Goal: Task Accomplishment & Management: Complete application form

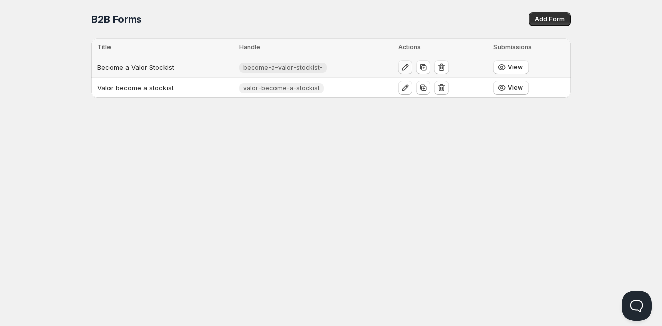
click at [405, 63] on icon "button" at bounding box center [405, 67] width 10 height 10
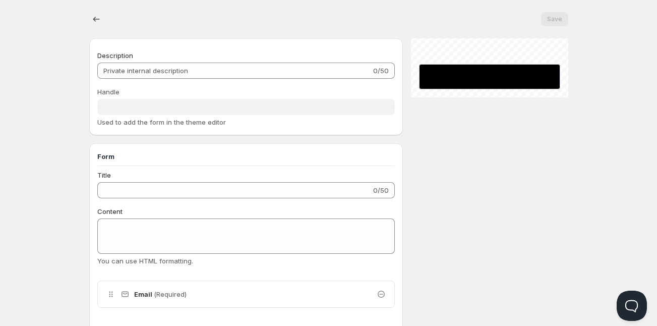
type input "Become a Valor Stockist"
type input "become-a-valor-stockist-"
type input "Join The Valor Family"
type input "SUBMIT"
radio input "true"
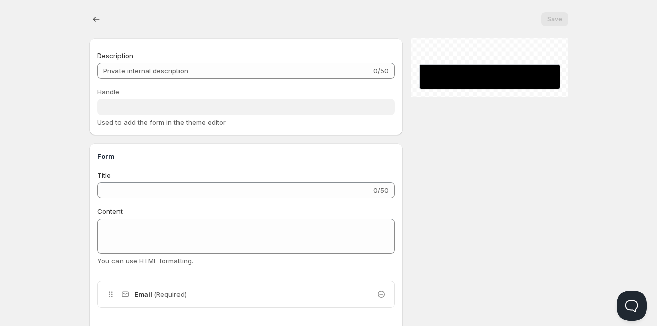
checkbox input "true"
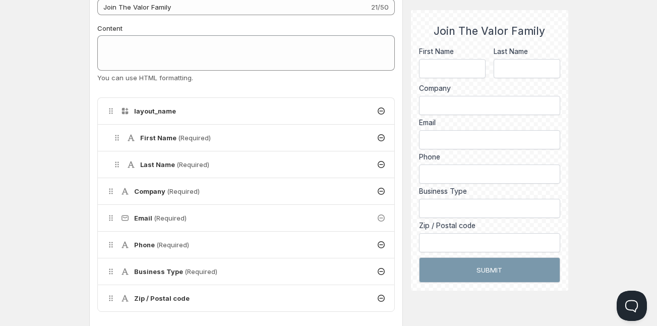
scroll to position [214, 0]
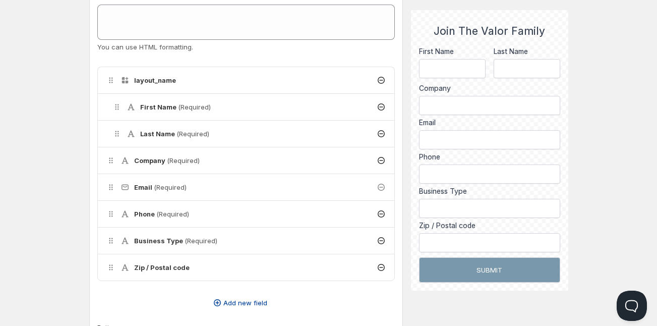
click at [251, 299] on span "Add new field" at bounding box center [245, 303] width 44 height 10
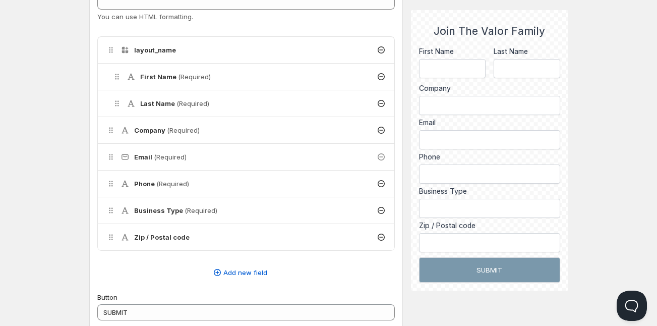
scroll to position [275, 0]
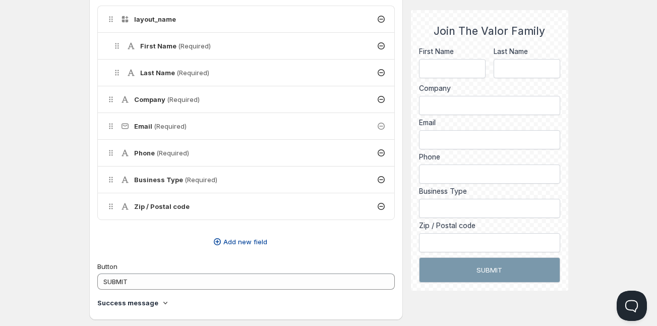
click at [250, 240] on span "Add new field" at bounding box center [245, 242] width 44 height 10
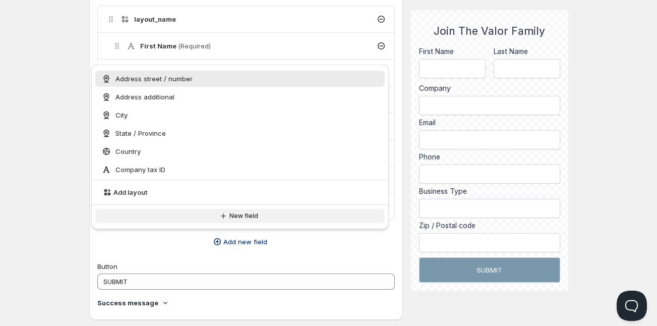
click at [234, 214] on span "New field" at bounding box center [243, 216] width 29 height 8
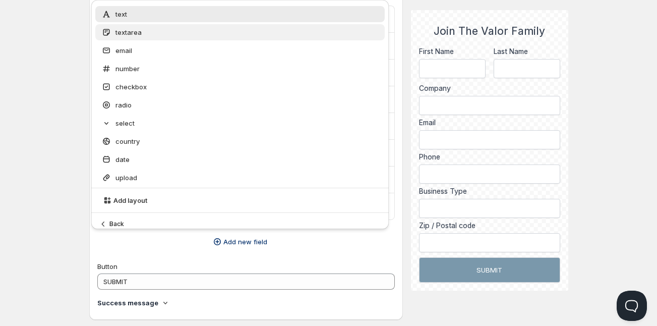
click at [145, 36] on div "textarea" at bounding box center [240, 32] width 278 height 10
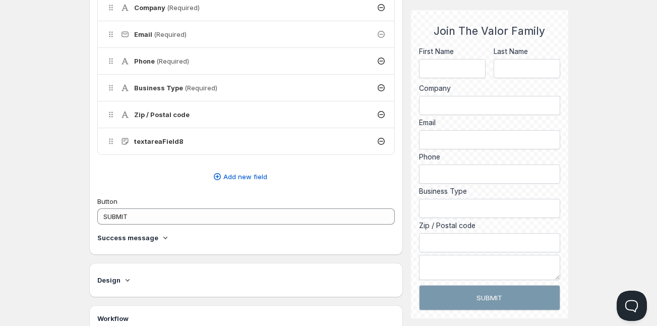
scroll to position [336, 0]
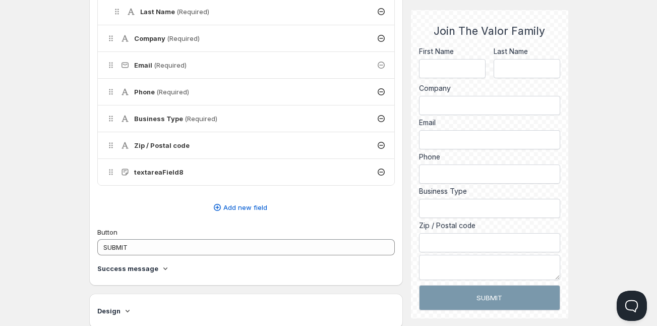
click at [157, 172] on h4 "textareaField8" at bounding box center [158, 172] width 49 height 10
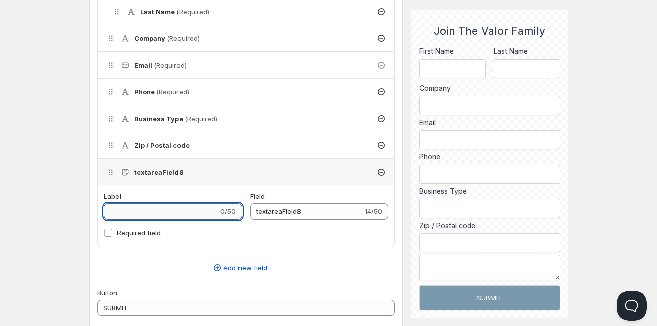
click at [163, 212] on input "Label" at bounding box center [161, 211] width 114 height 16
type input "M"
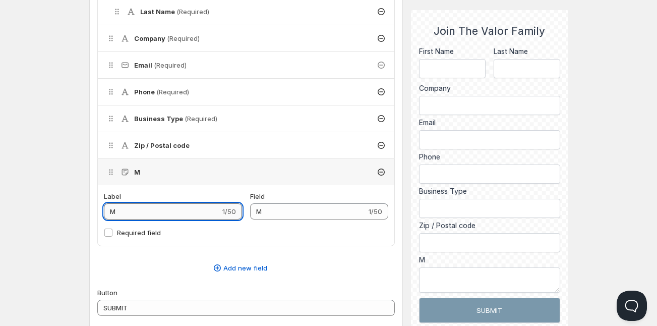
type input "Mo"
type input "Mor"
type input "More"
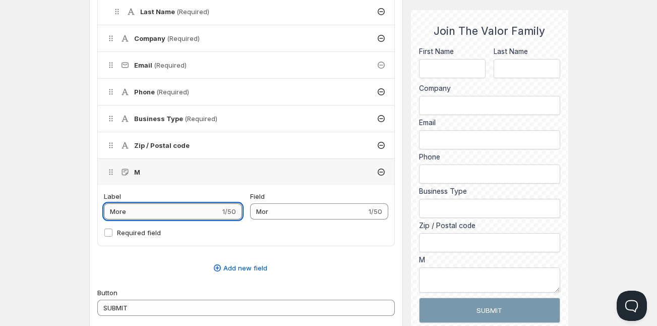
type input "More"
type input "More I"
type input "More_I"
type input "More Inf"
type input "More_Inf"
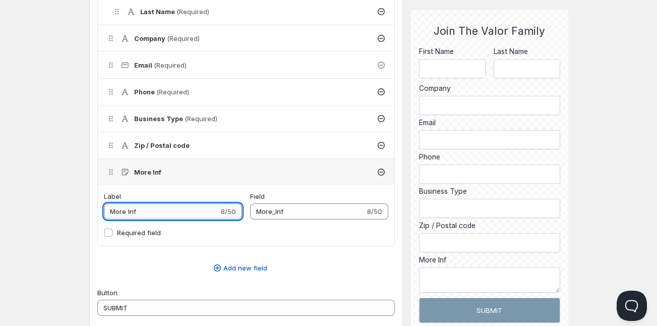
type input "More Infr"
type input "More_Infr"
type input "More Inf"
type input "More_Inf"
type input "More Info"
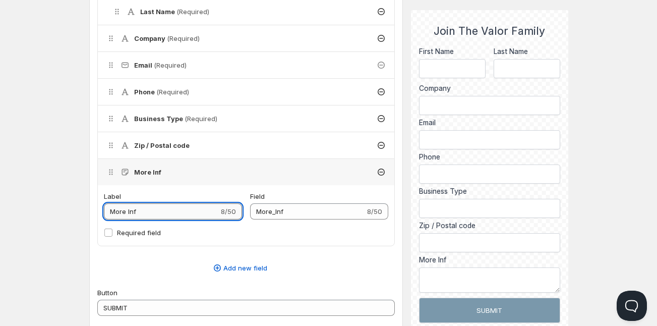
type input "More_Info"
type input "More Infor"
type input "More_Infor"
type input "More Inform"
type input "More_Inform"
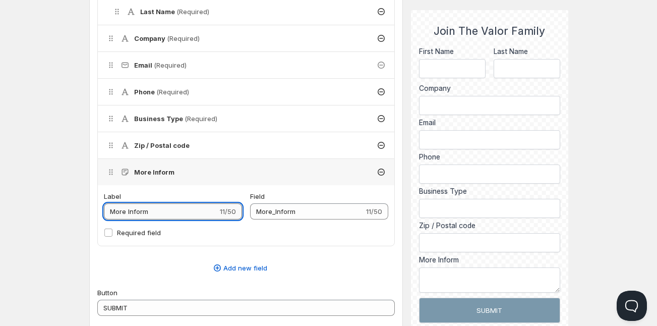
type input "More Informa"
type input "More_Informa"
type input "More Informat"
type input "More_Informat"
type input "More Informati"
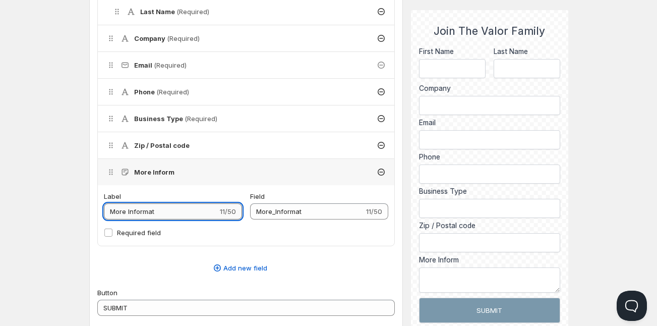
type input "More_Informati"
type input "More Informatio"
type input "More_Informatio"
type input "More Information"
type input "More_Information"
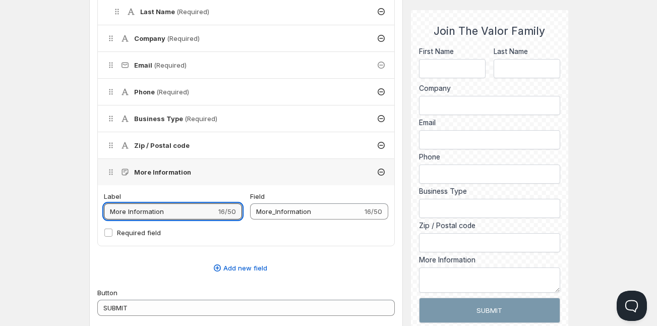
type input "E"
type input "En"
type input "Enq"
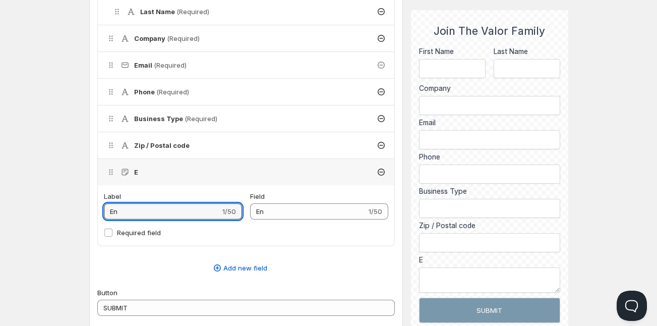
type input "Enq"
type input "Enqu"
type input "Enqui"
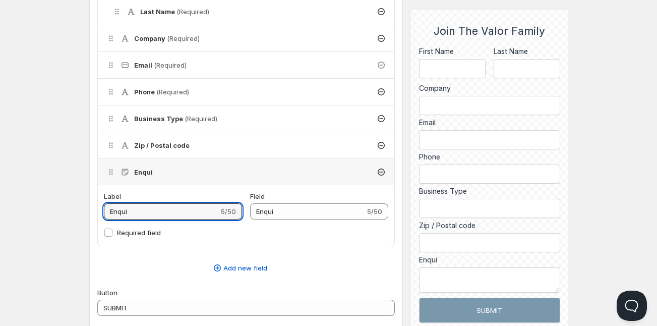
type input "Enquir"
type input "Enquiry"
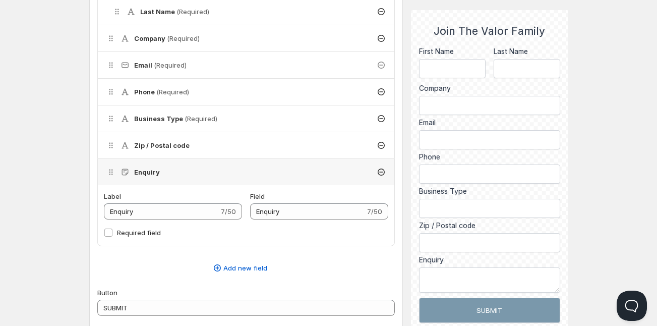
scroll to position [1, 0]
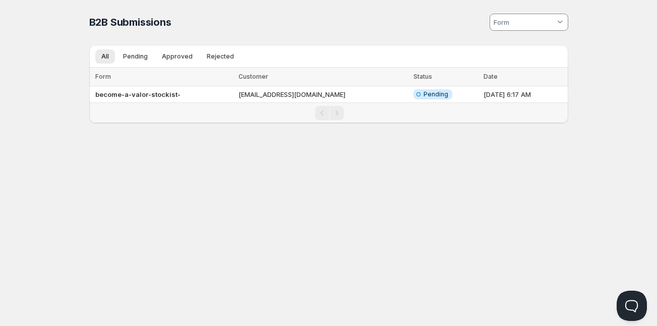
scroll to position [155, 0]
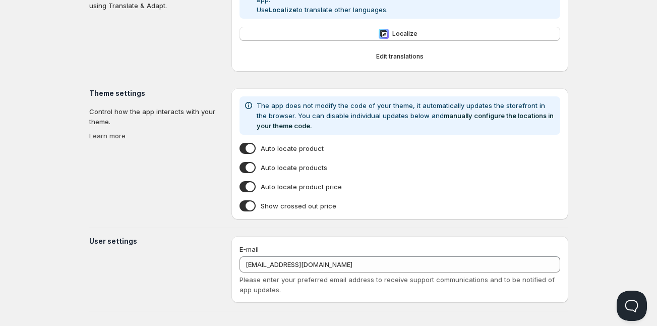
type input "Showcase"
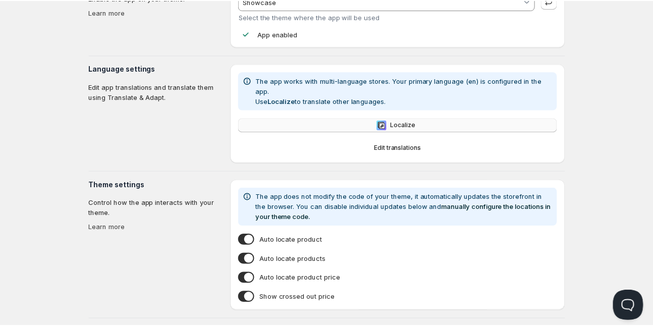
scroll to position [0, 0]
